Goal: Browse casually: Explore the website without a specific task or goal

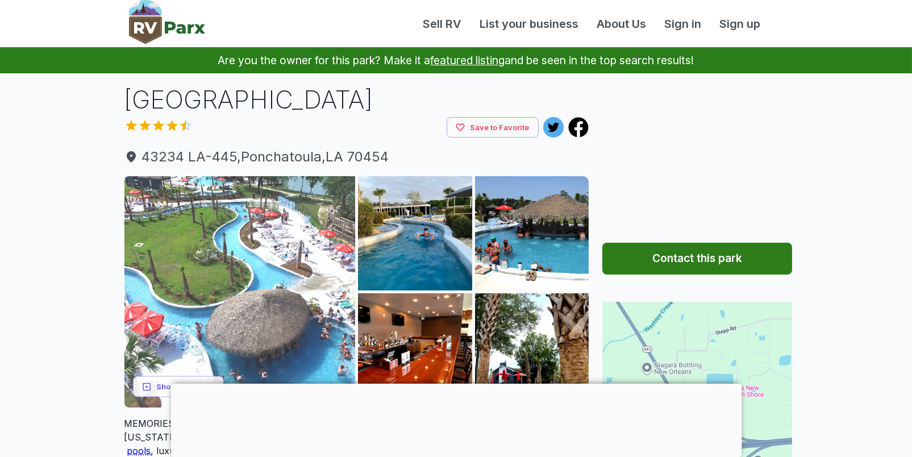
click at [328, 231] on img at bounding box center [239, 291] width 231 height 231
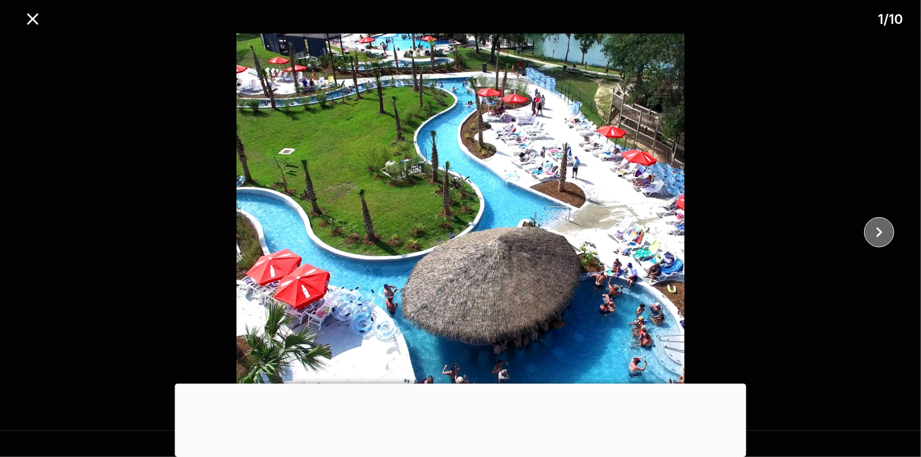
click at [880, 232] on icon "close" at bounding box center [879, 232] width 6 height 10
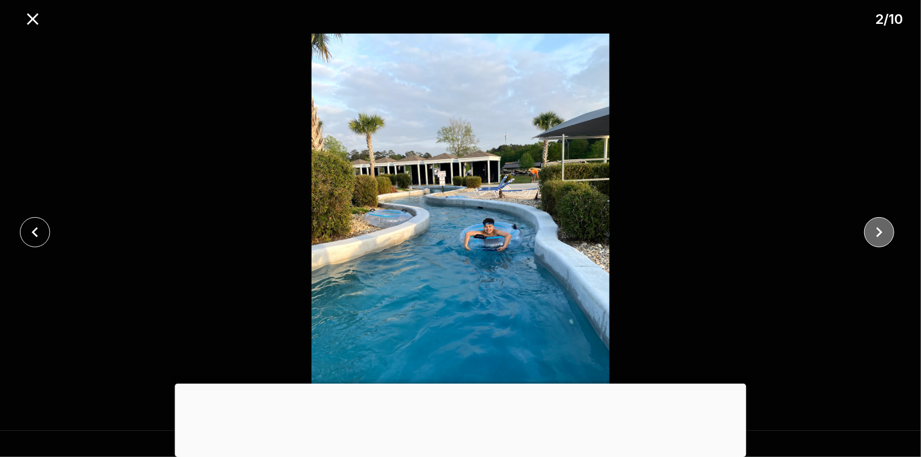
click at [875, 230] on icon "close" at bounding box center [879, 232] width 20 height 20
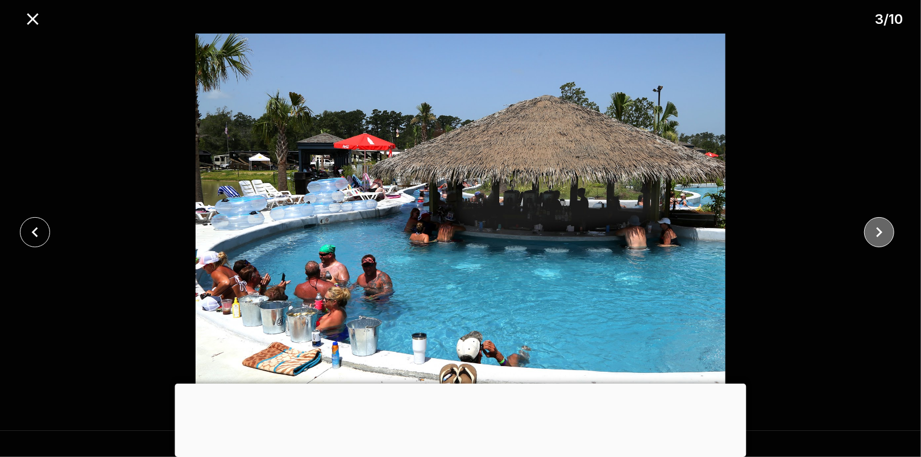
click at [869, 227] on icon "close" at bounding box center [879, 232] width 20 height 20
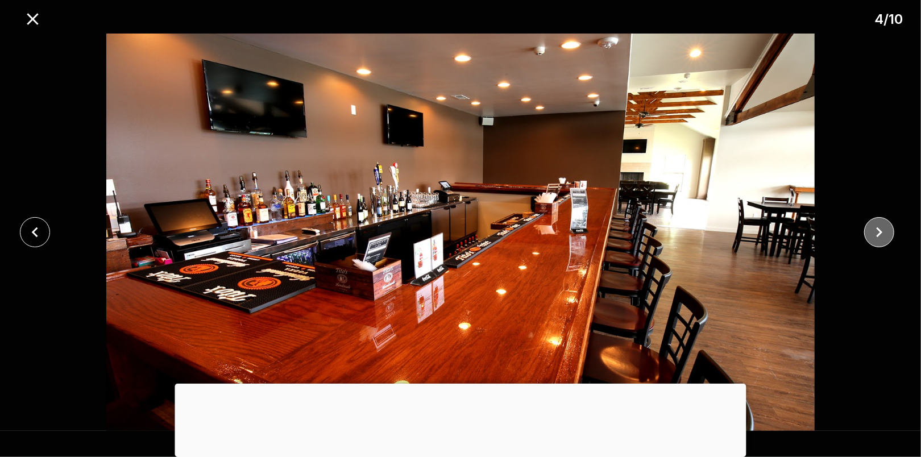
click at [881, 229] on icon "close" at bounding box center [879, 232] width 20 height 20
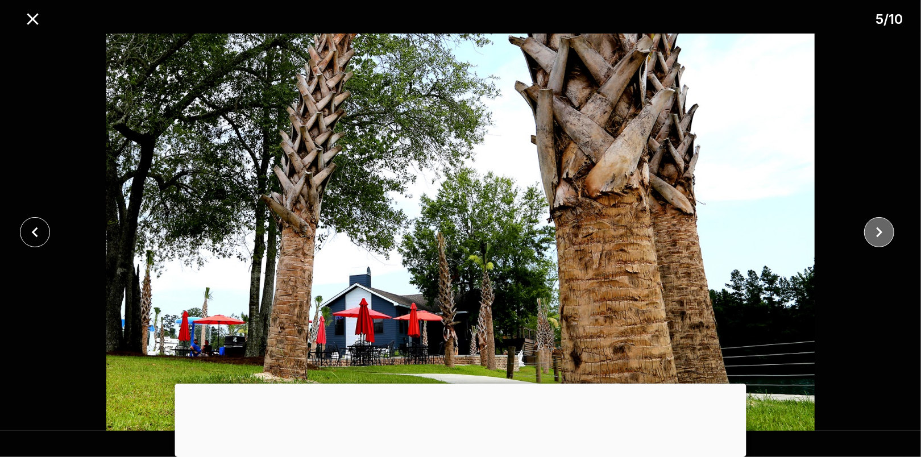
click at [878, 228] on icon "close" at bounding box center [879, 232] width 6 height 10
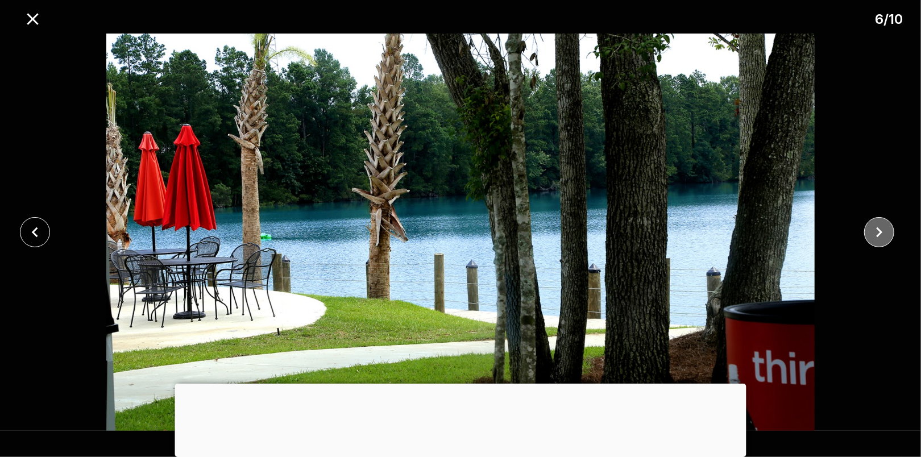
click at [877, 227] on icon "close" at bounding box center [879, 232] width 6 height 10
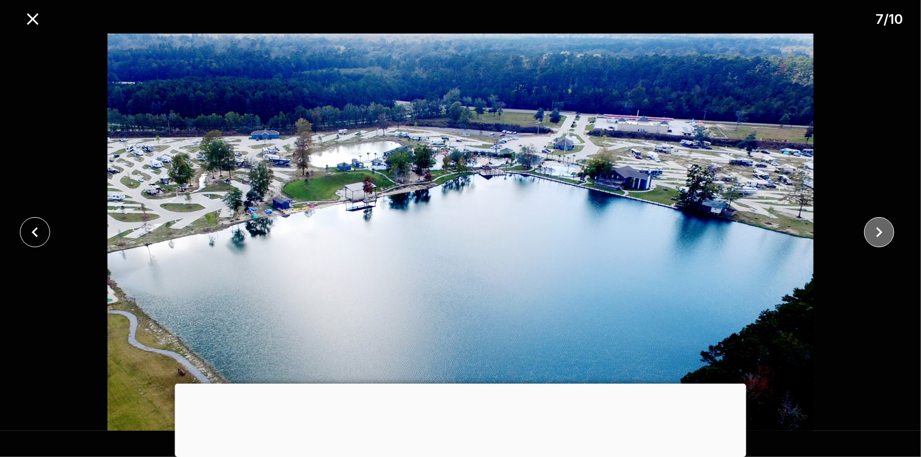
click at [873, 227] on icon "close" at bounding box center [879, 232] width 20 height 20
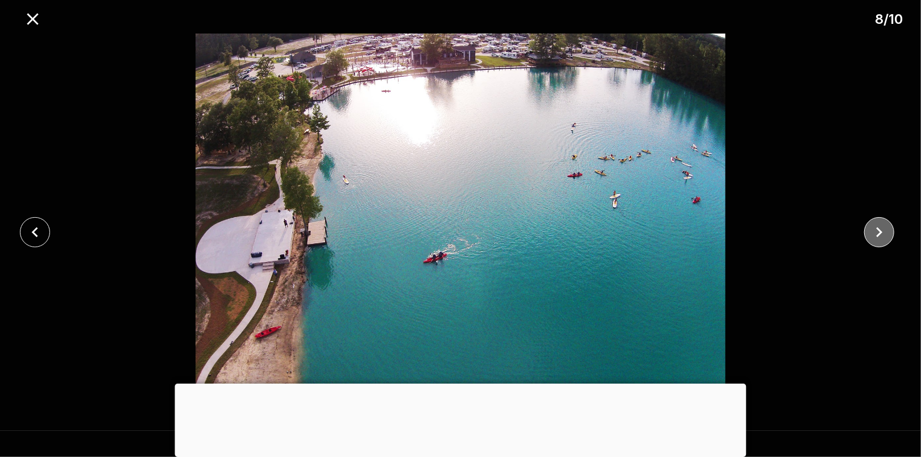
click at [879, 229] on icon "close" at bounding box center [879, 232] width 6 height 10
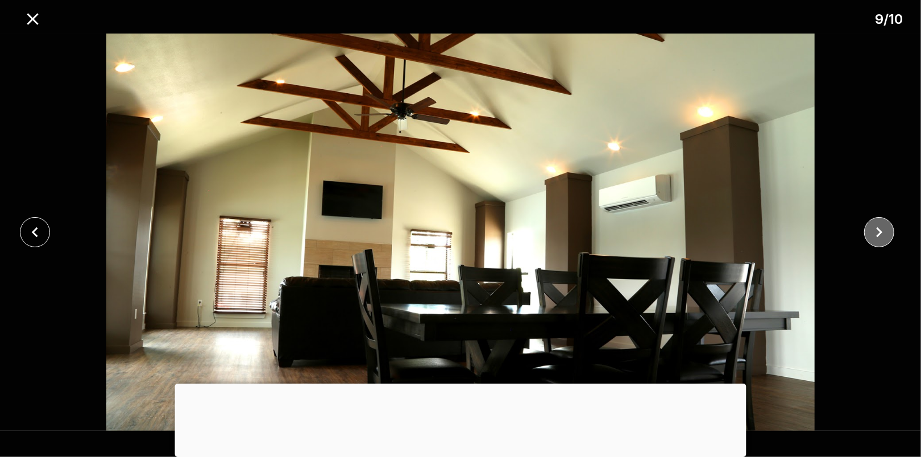
click at [877, 229] on icon "close" at bounding box center [879, 232] width 6 height 10
